Goal: Task Accomplishment & Management: Manage account settings

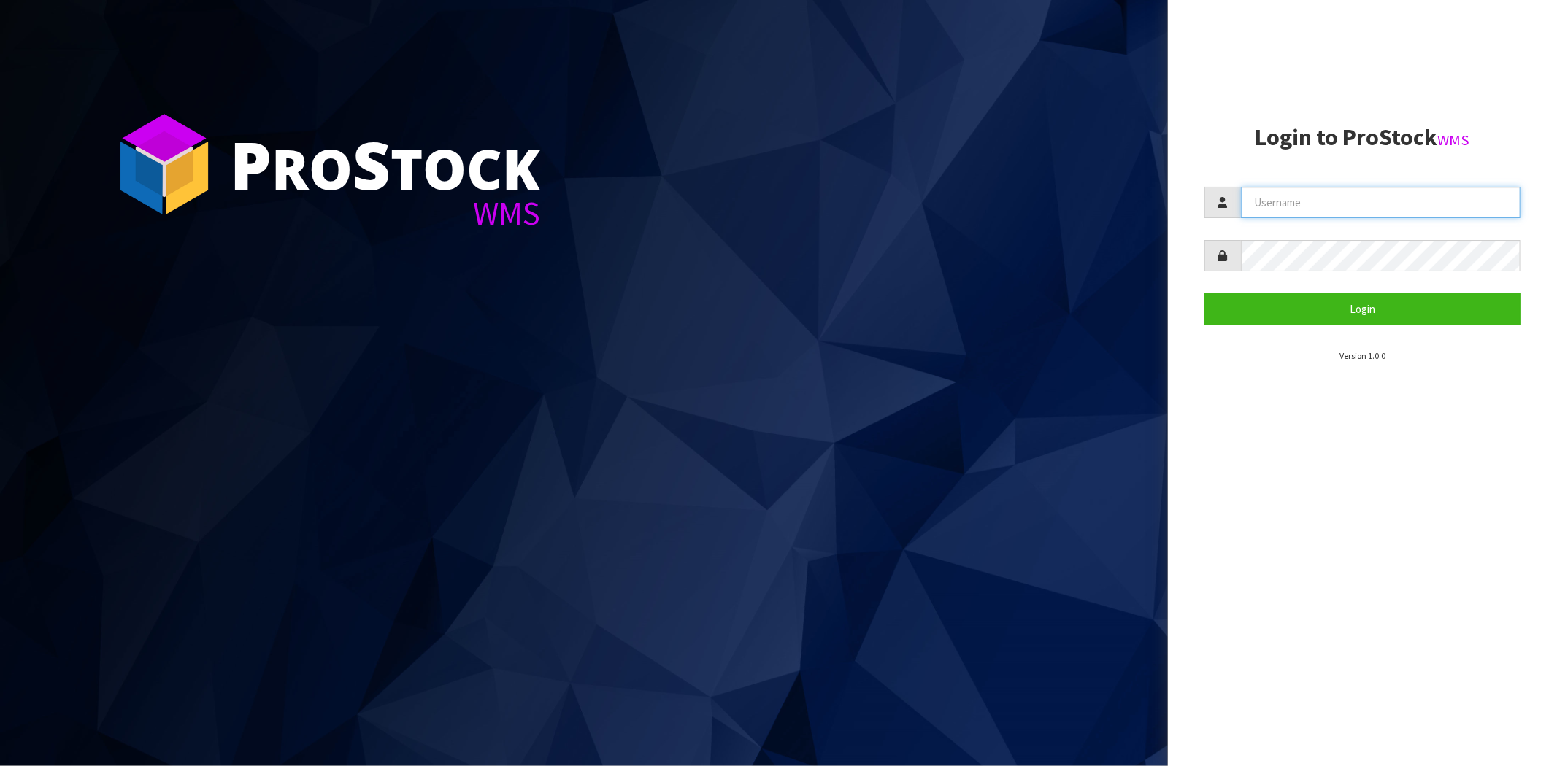
click at [1325, 201] on input "text" at bounding box center [1381, 202] width 280 height 31
type input "[PERSON_NAME][EMAIL_ADDRESS][DOMAIN_NAME]"
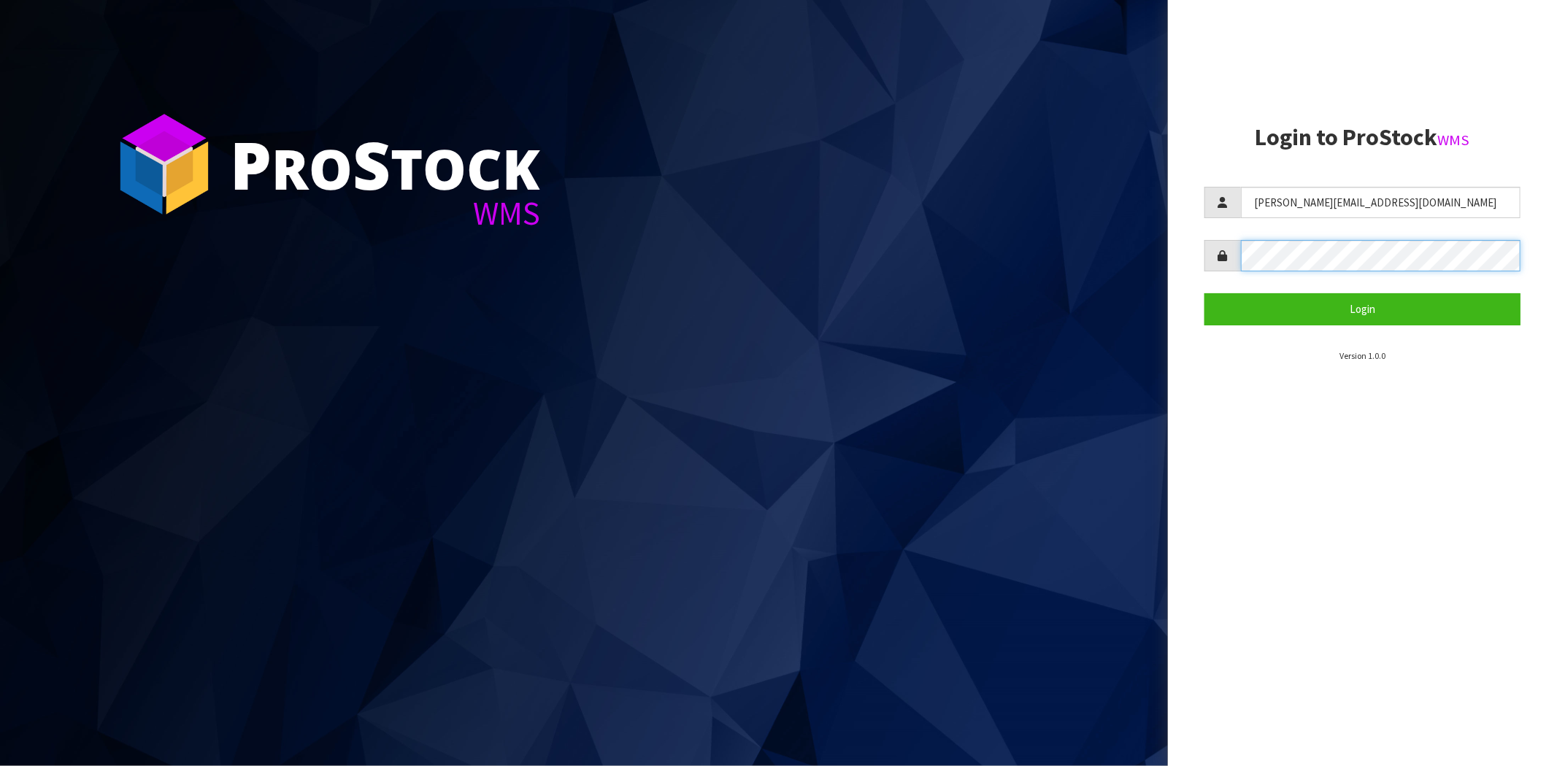
click at [1204, 293] on button "Login" at bounding box center [1362, 308] width 316 height 31
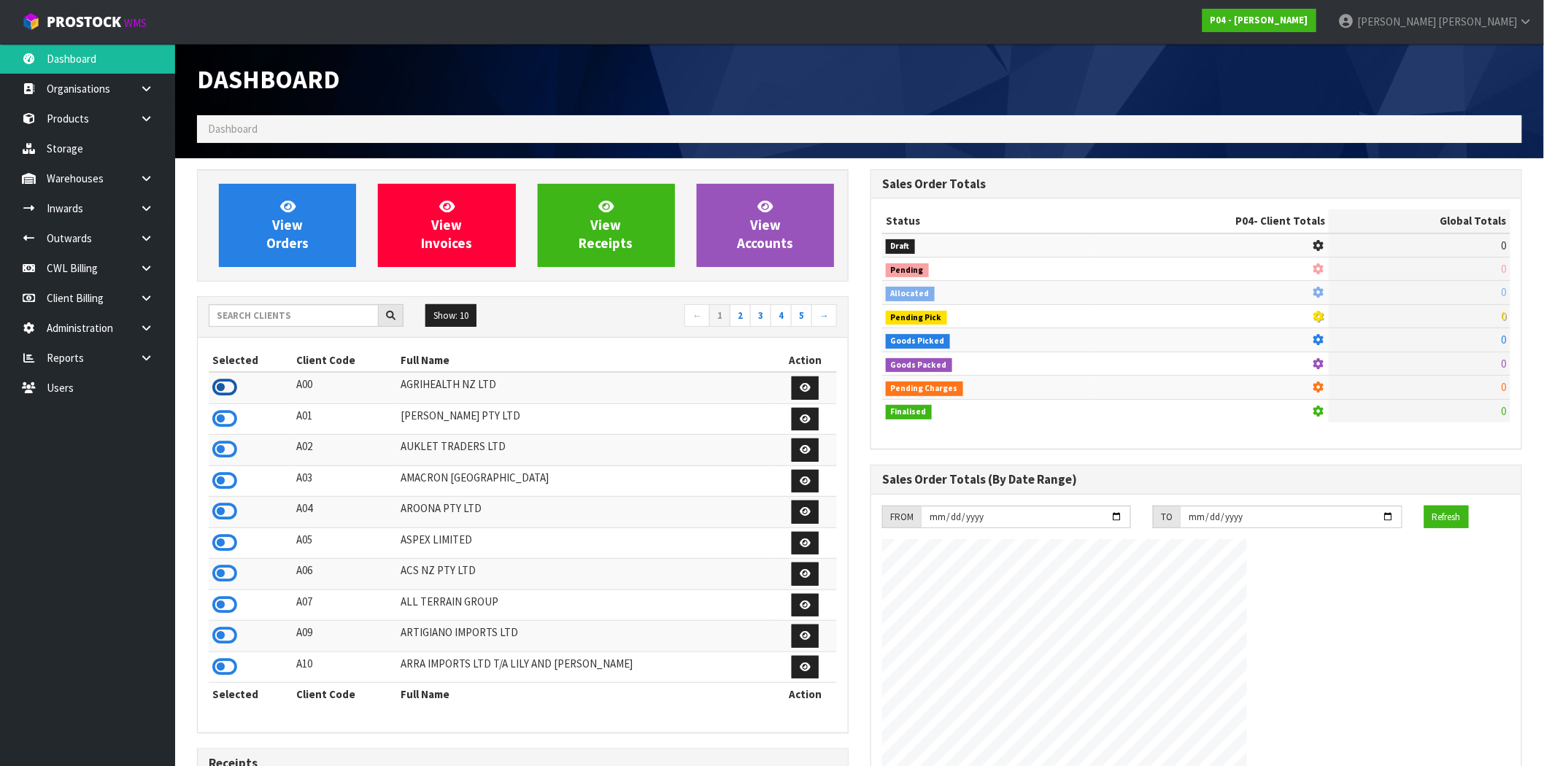
click at [228, 390] on icon at bounding box center [224, 388] width 25 height 22
click at [142, 298] on icon at bounding box center [146, 298] width 14 height 11
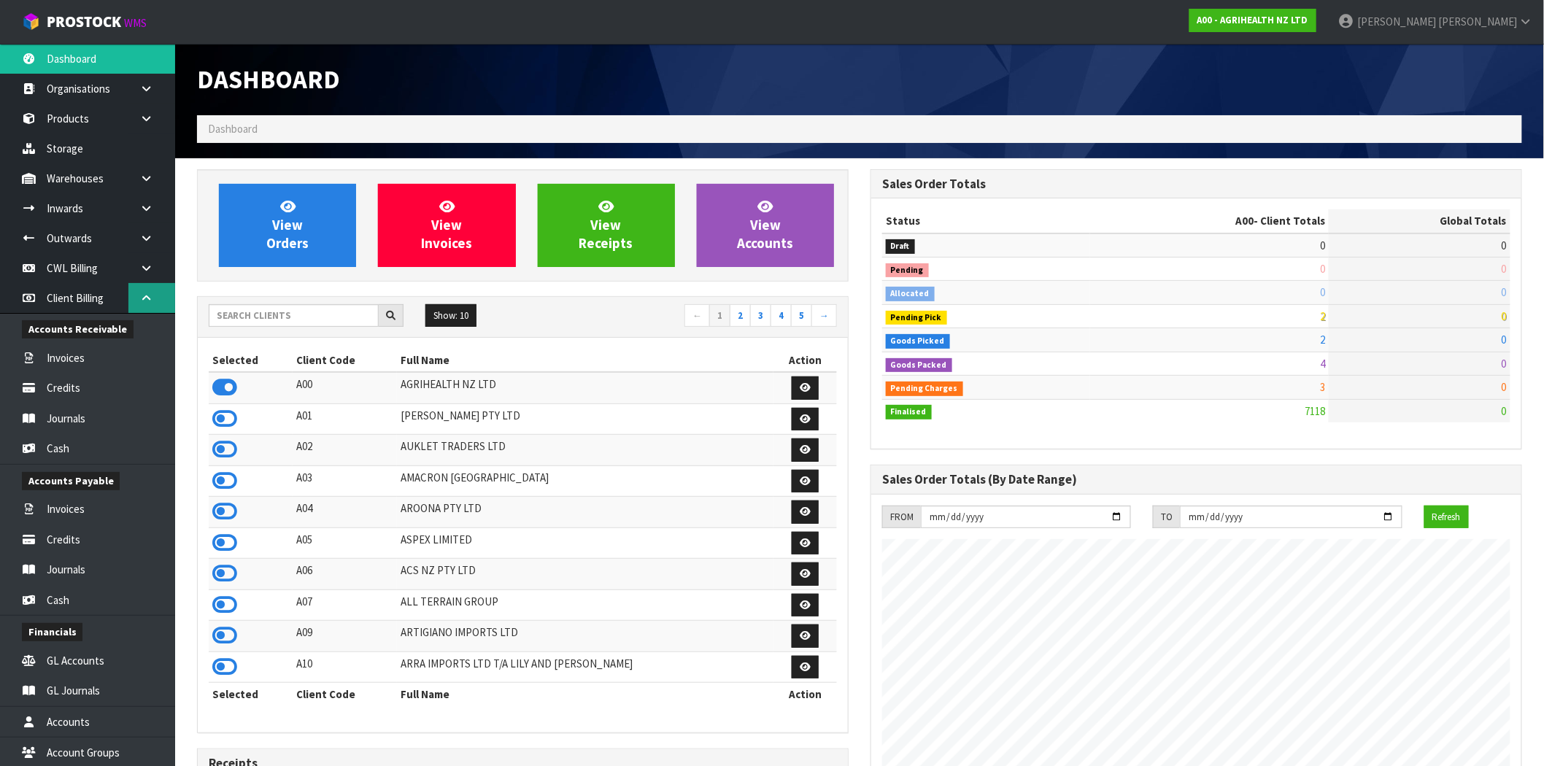
click at [144, 303] on link at bounding box center [151, 298] width 47 height 30
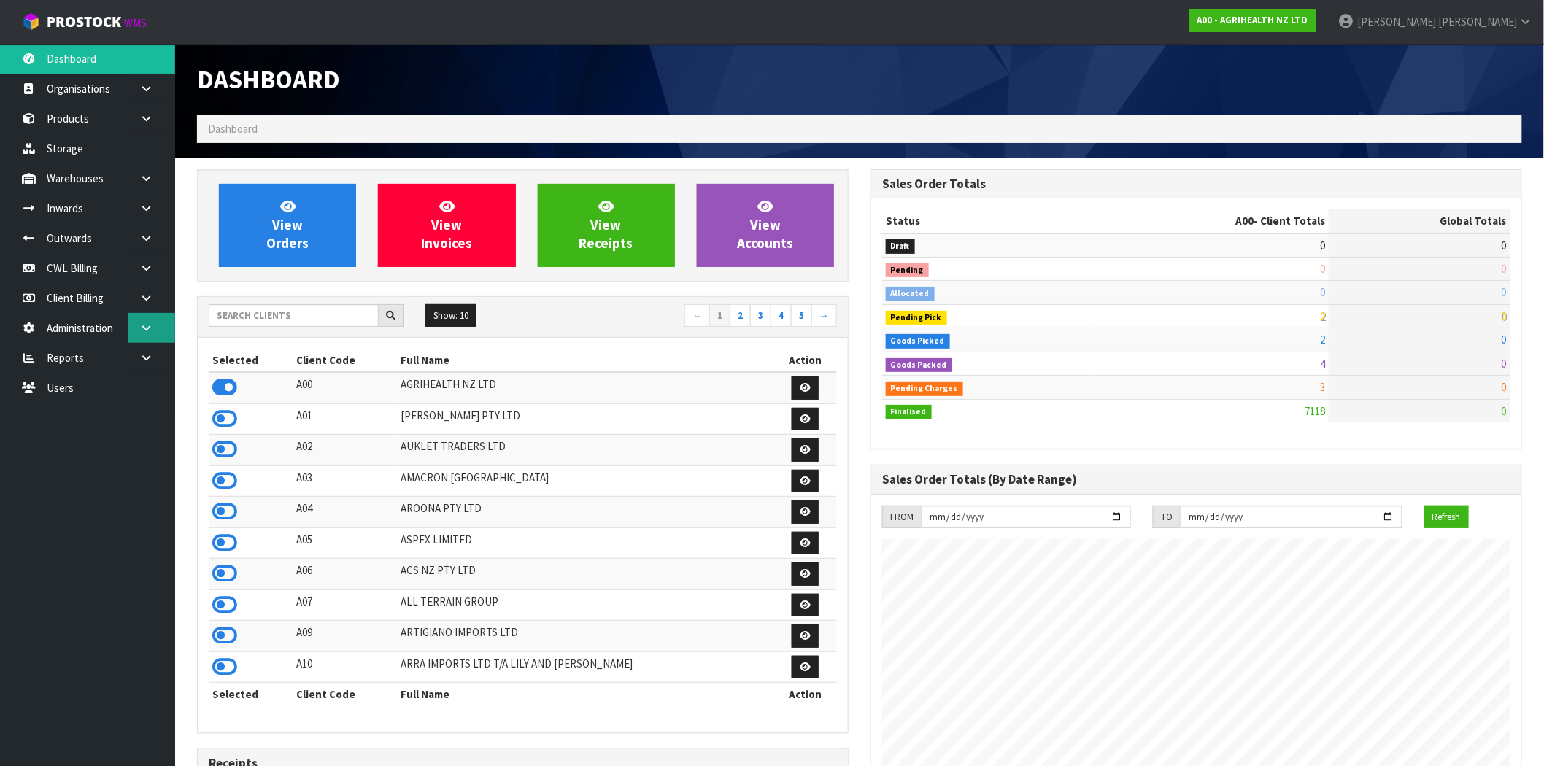
click at [139, 334] on link at bounding box center [151, 328] width 47 height 30
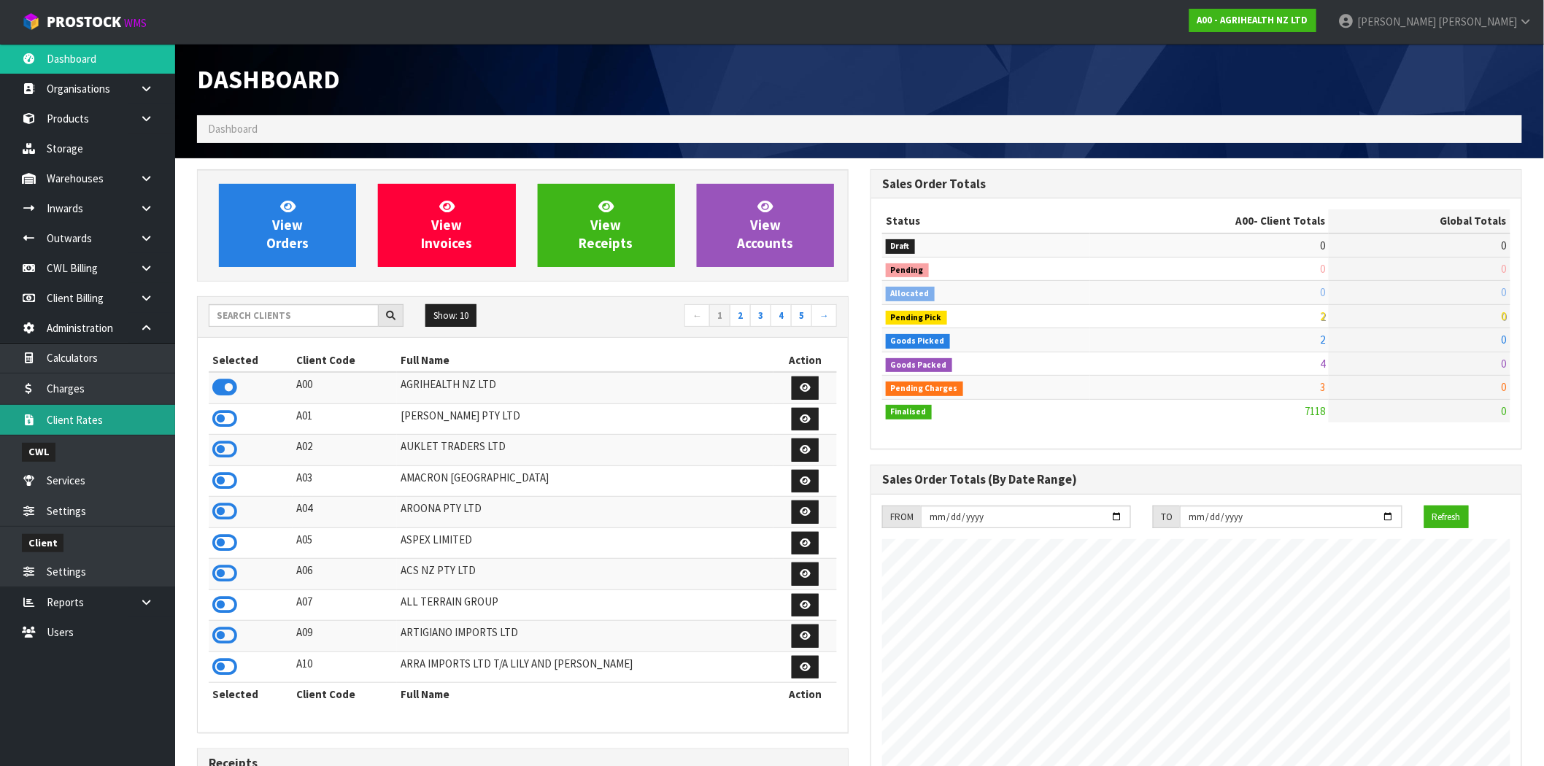
click at [91, 414] on link "Client Rates" at bounding box center [87, 420] width 175 height 30
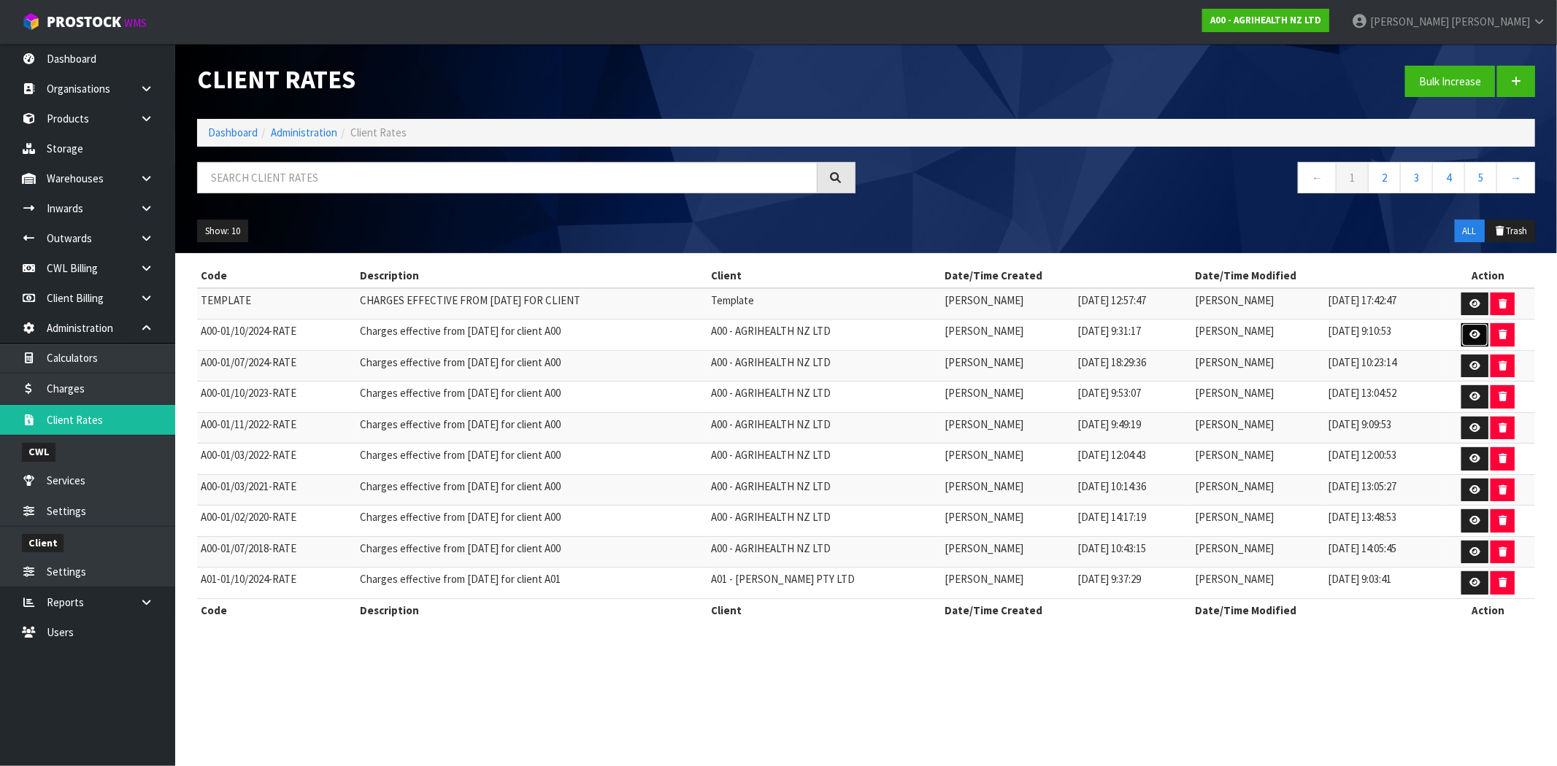
click at [1480, 337] on icon at bounding box center [1474, 334] width 11 height 9
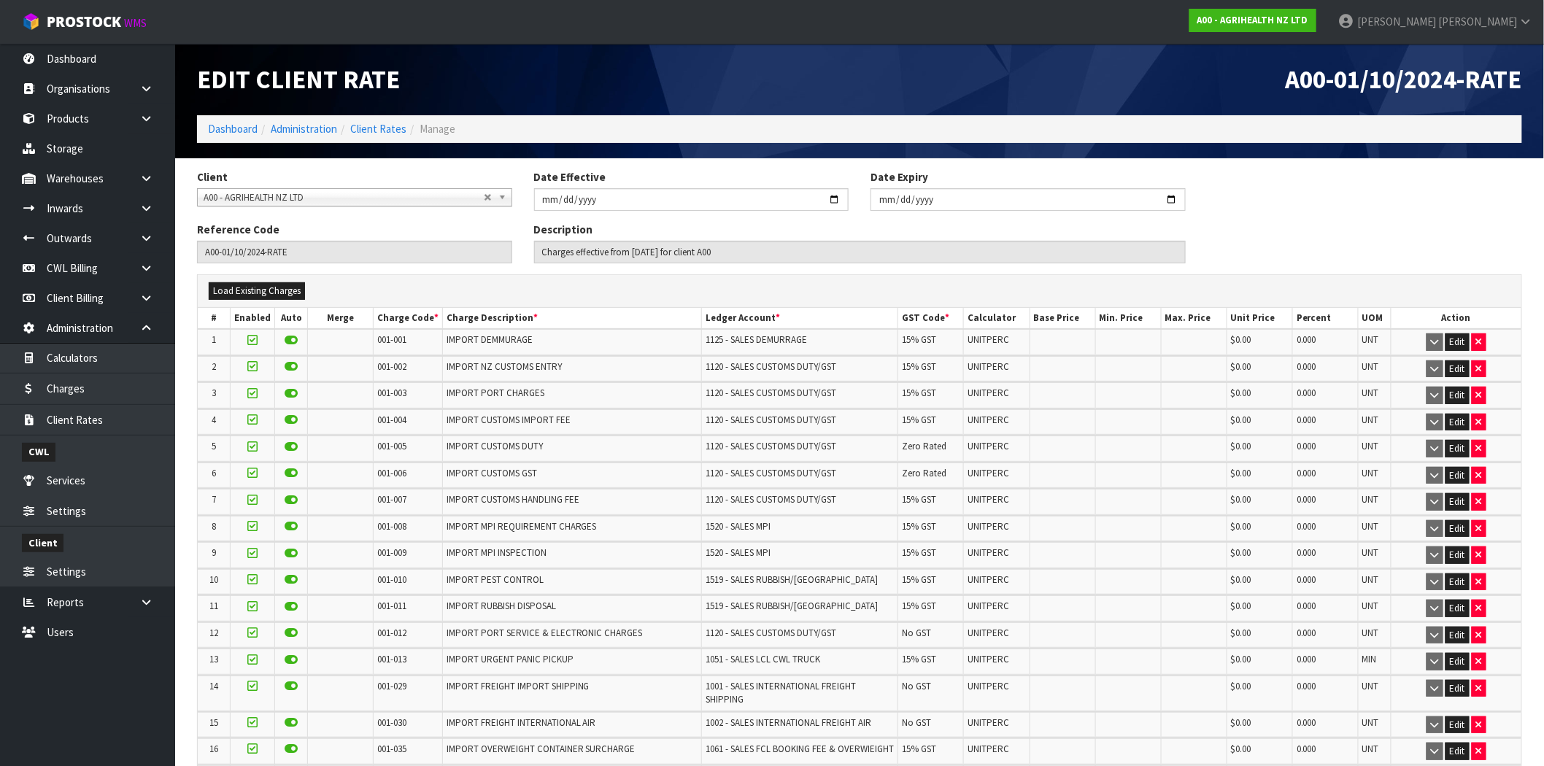
click at [1246, 340] on span "$0.00" at bounding box center [1241, 340] width 20 height 12
